Goal: Information Seeking & Learning: Learn about a topic

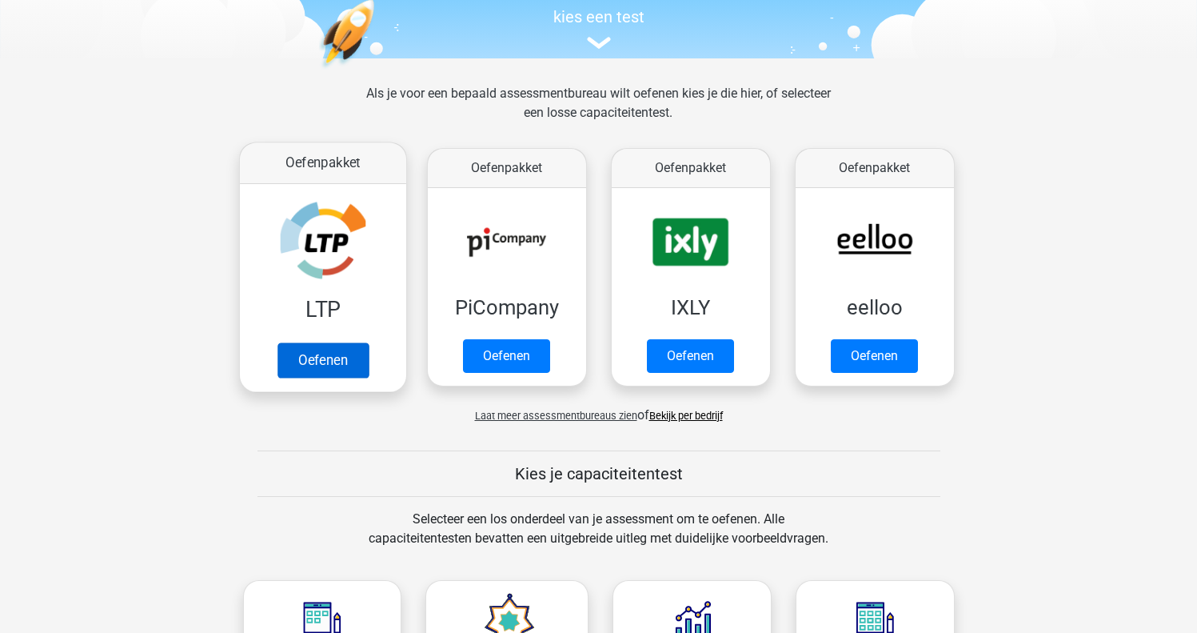
scroll to position [151, 0]
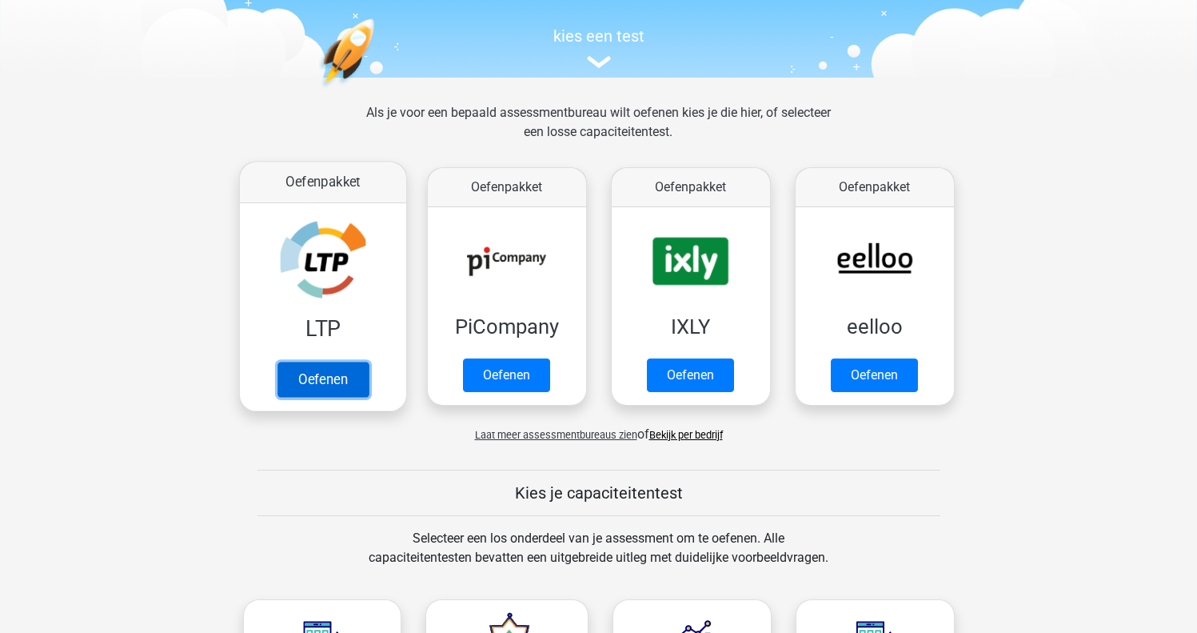
click at [320, 374] on link "Oefenen" at bounding box center [322, 378] width 91 height 35
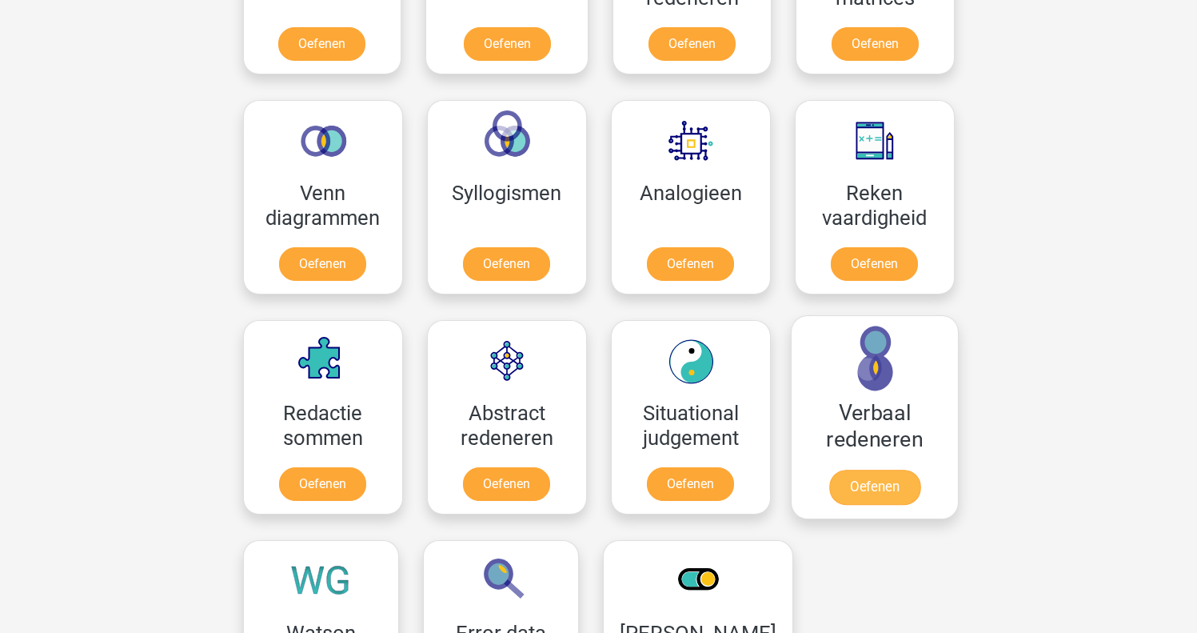
scroll to position [755, 0]
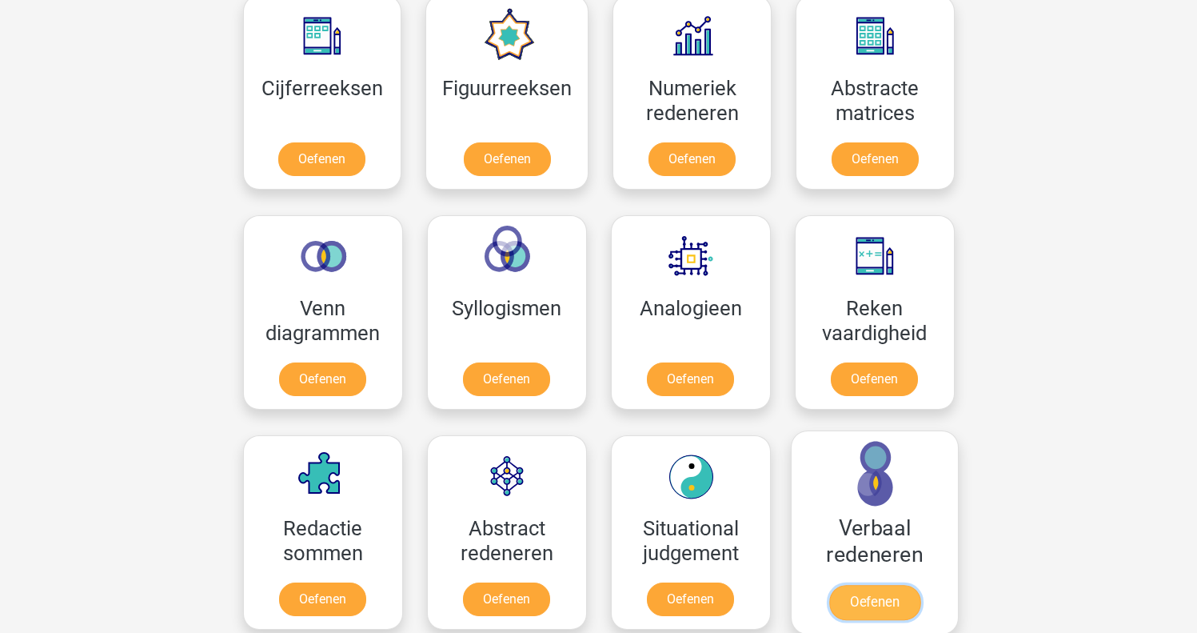
click at [878, 585] on link "Oefenen" at bounding box center [874, 602] width 91 height 35
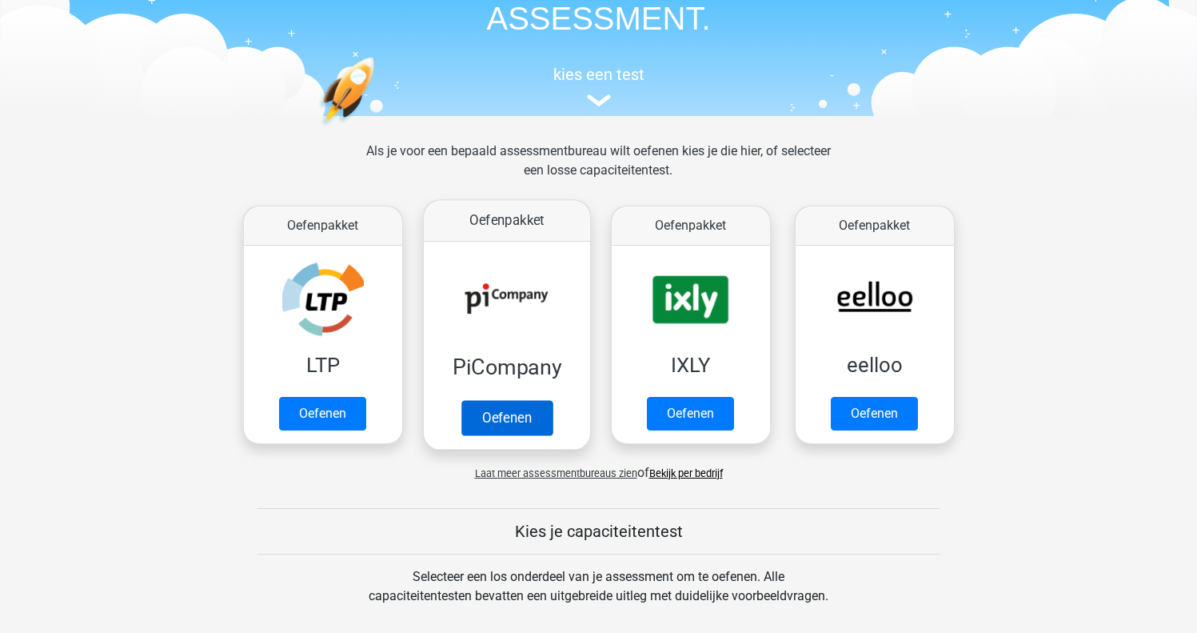
scroll to position [0, 0]
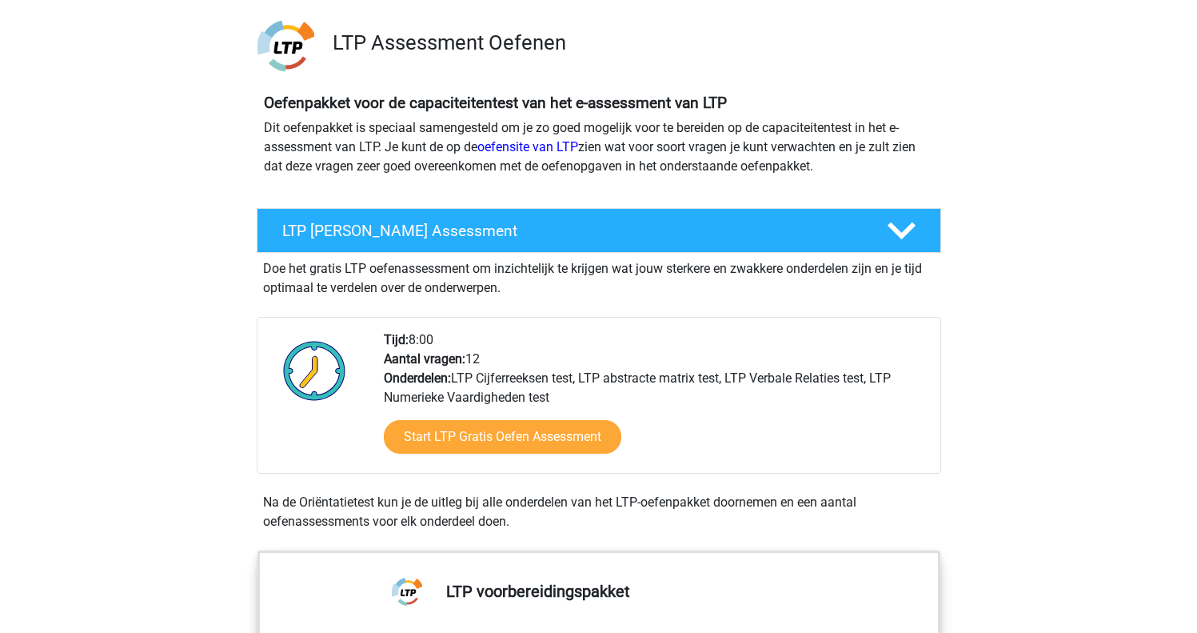
scroll to position [101, 0]
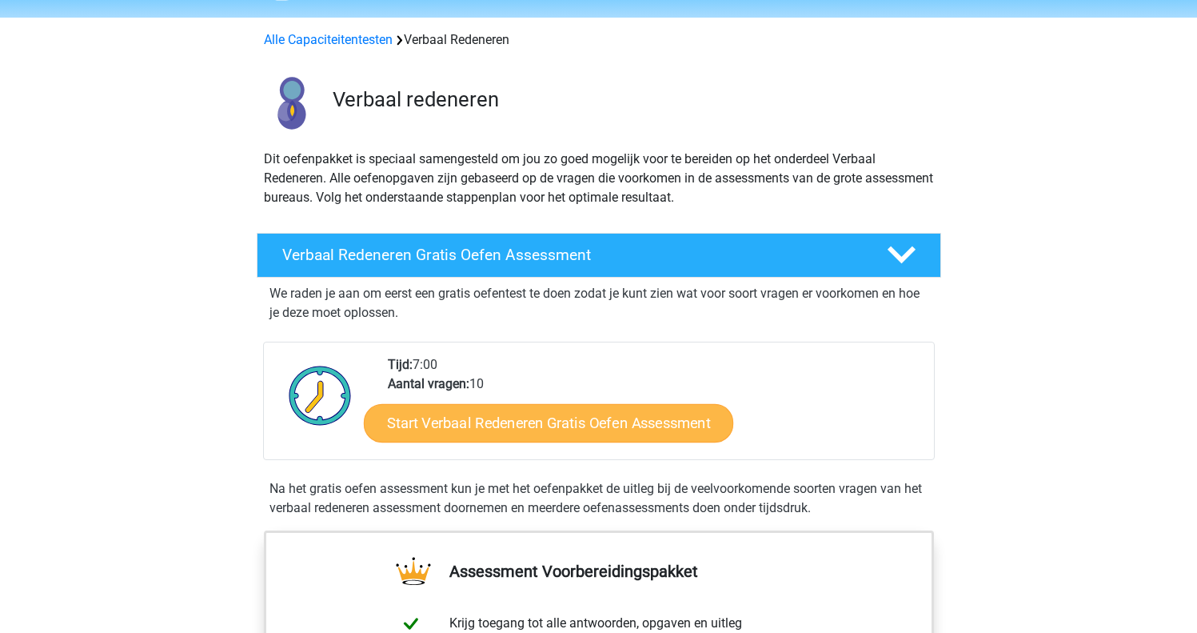
scroll to position [51, 0]
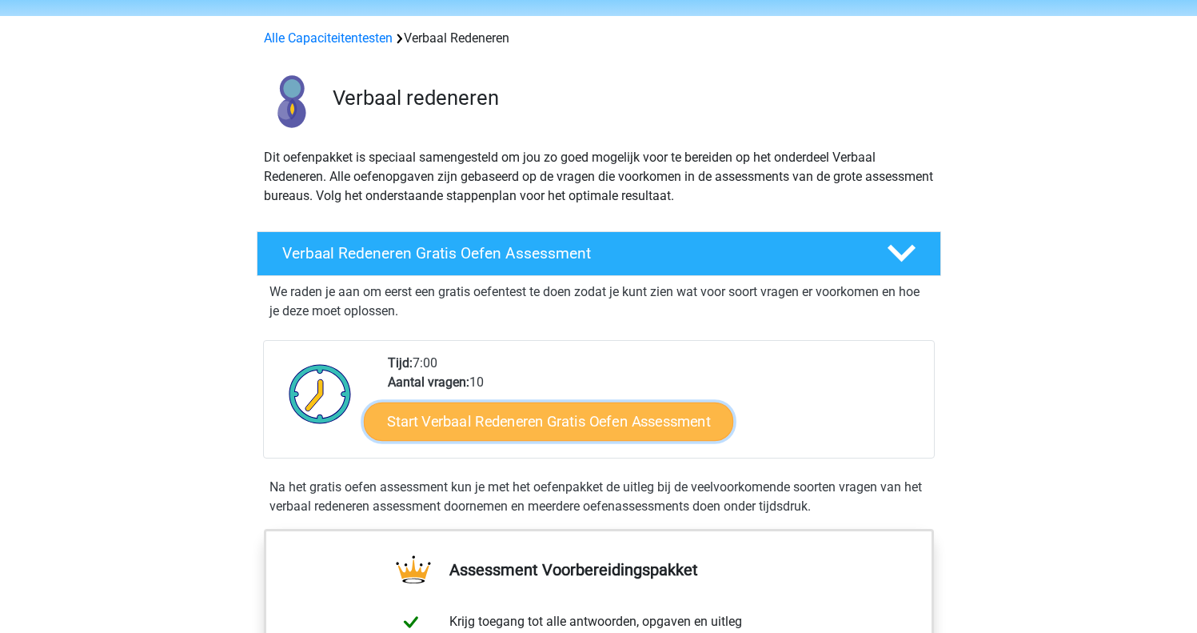
click at [568, 434] on link "Start Verbaal Redeneren Gratis Oefen Assessment" at bounding box center [548, 421] width 369 height 38
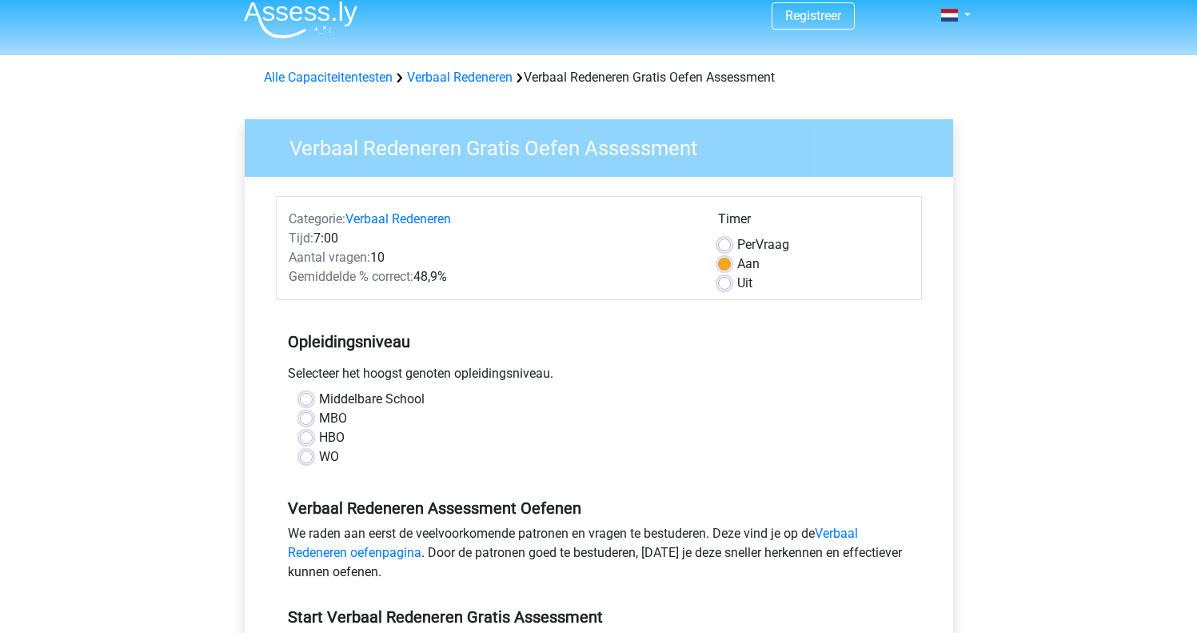
scroll to position [98, 0]
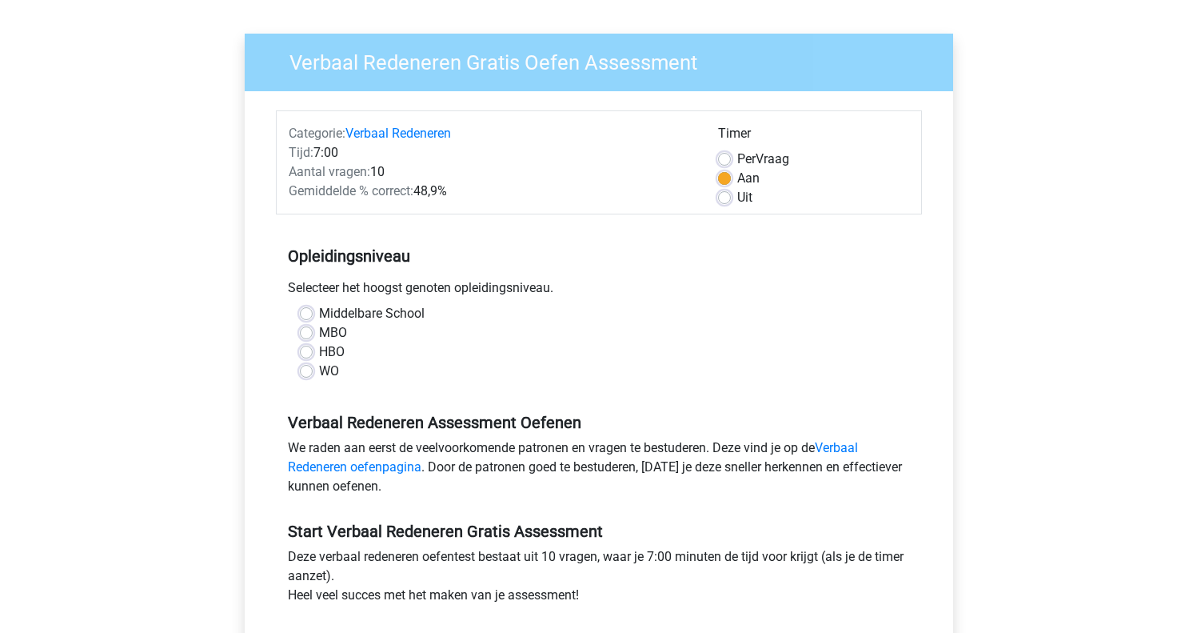
click at [319, 356] on label "HBO" at bounding box center [332, 351] width 26 height 19
click at [308, 356] on input "HBO" at bounding box center [306, 350] width 13 height 16
radio input "true"
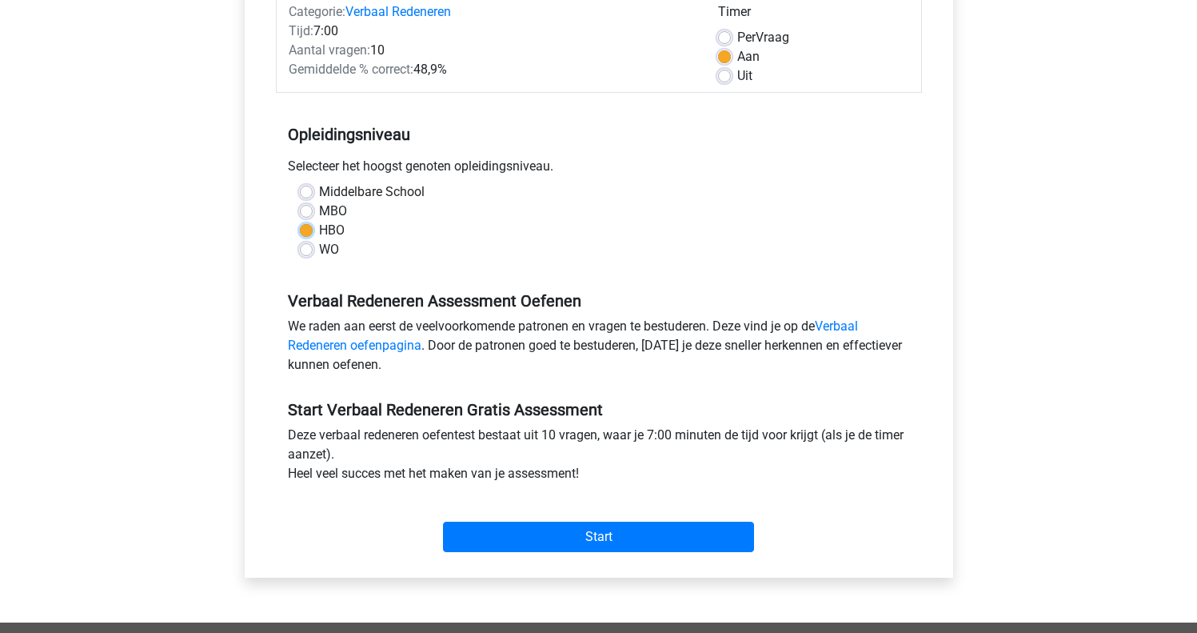
scroll to position [219, 0]
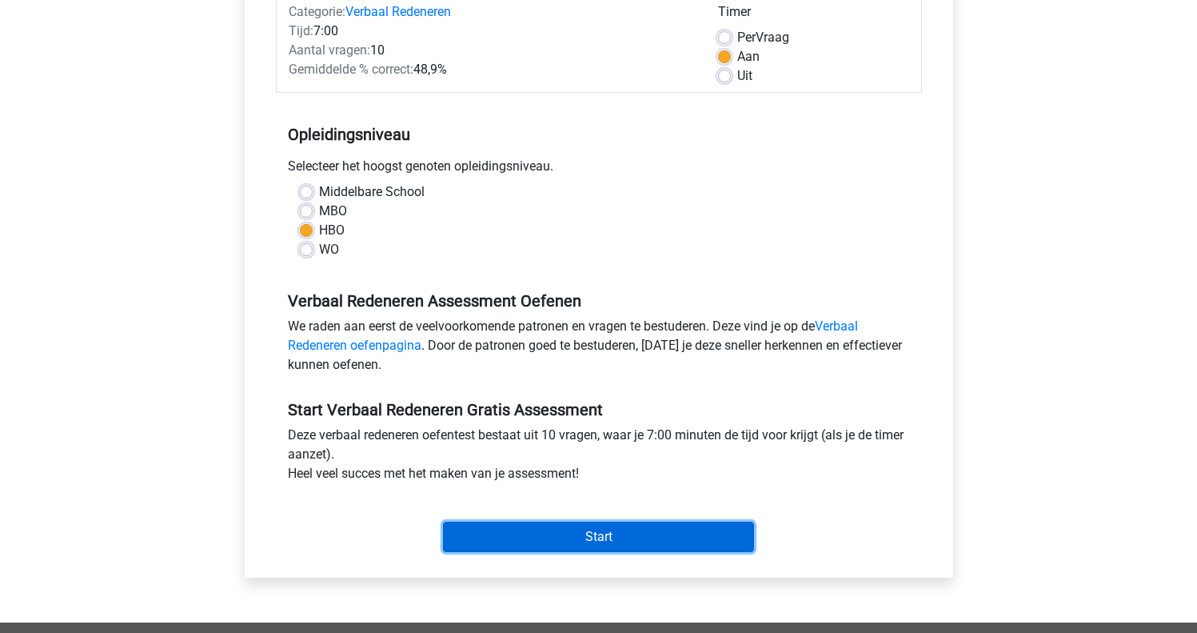
click at [545, 541] on input "Start" at bounding box center [598, 536] width 311 height 30
